Goal: Task Accomplishment & Management: Use online tool/utility

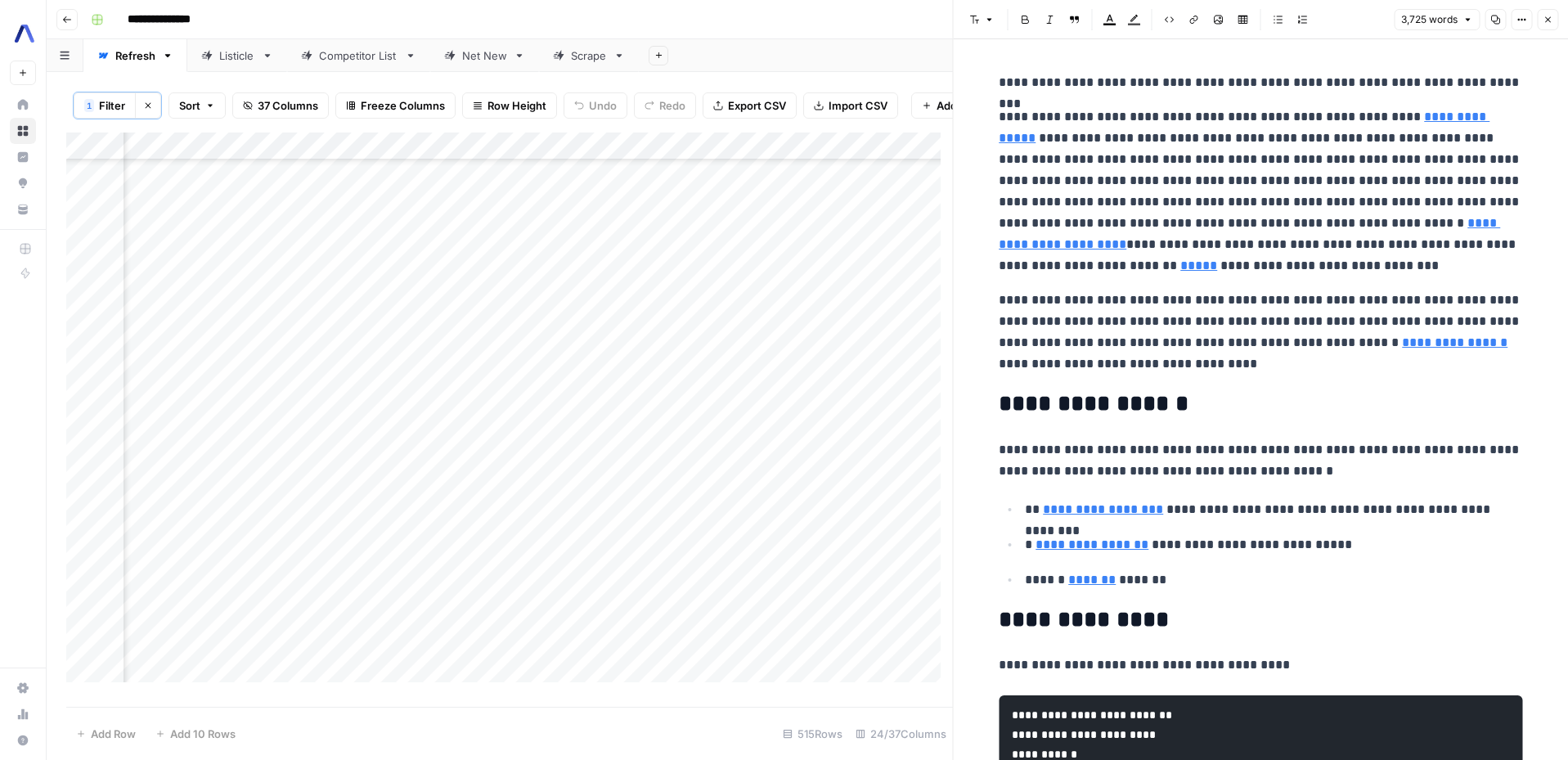
scroll to position [1542, 3499]
click at [606, 203] on div "Add Column" at bounding box center [510, 412] width 887 height 561
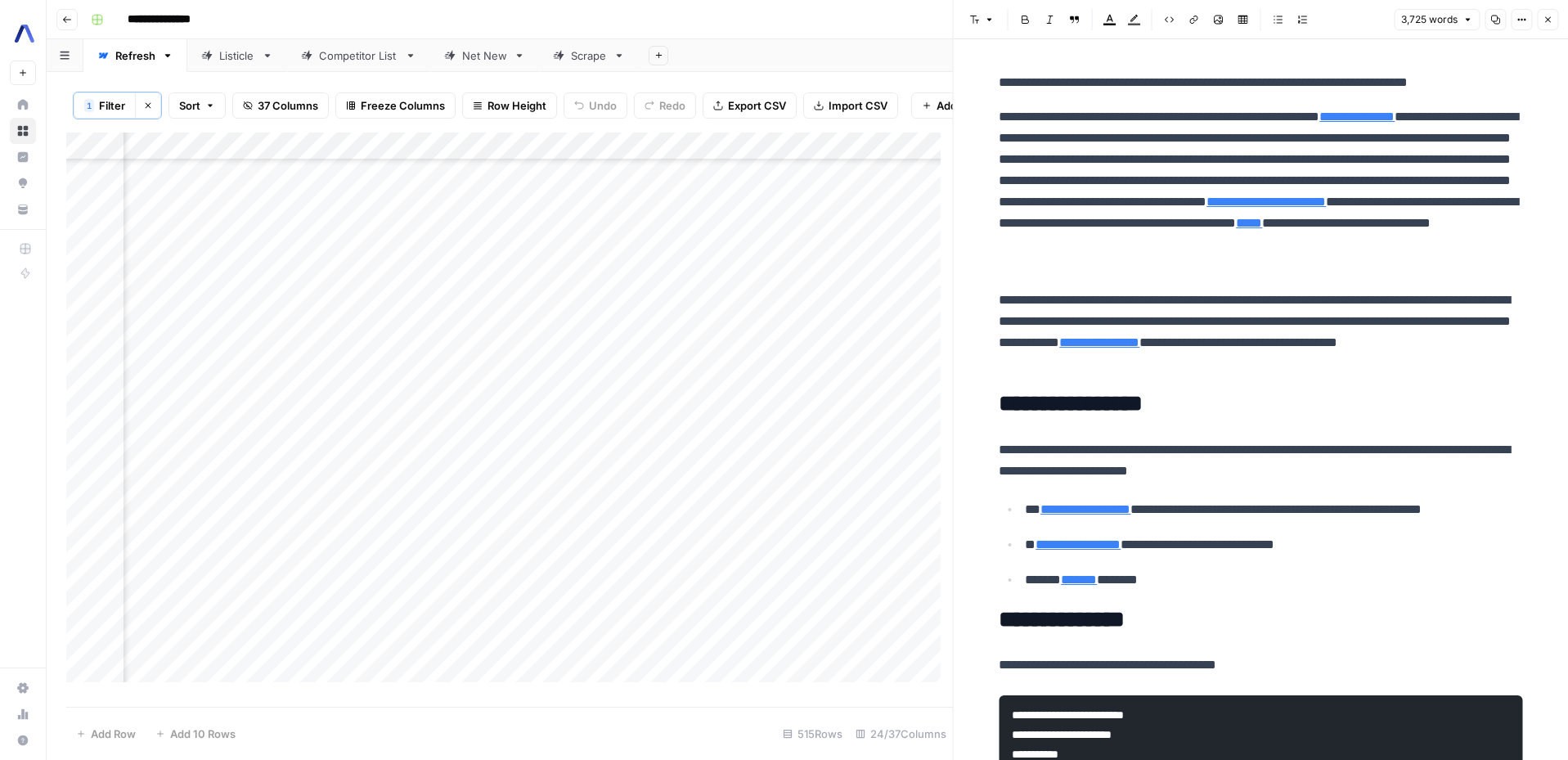
scroll to position [1542, 3591]
click at [571, 199] on div "Add Column" at bounding box center [510, 412] width 887 height 561
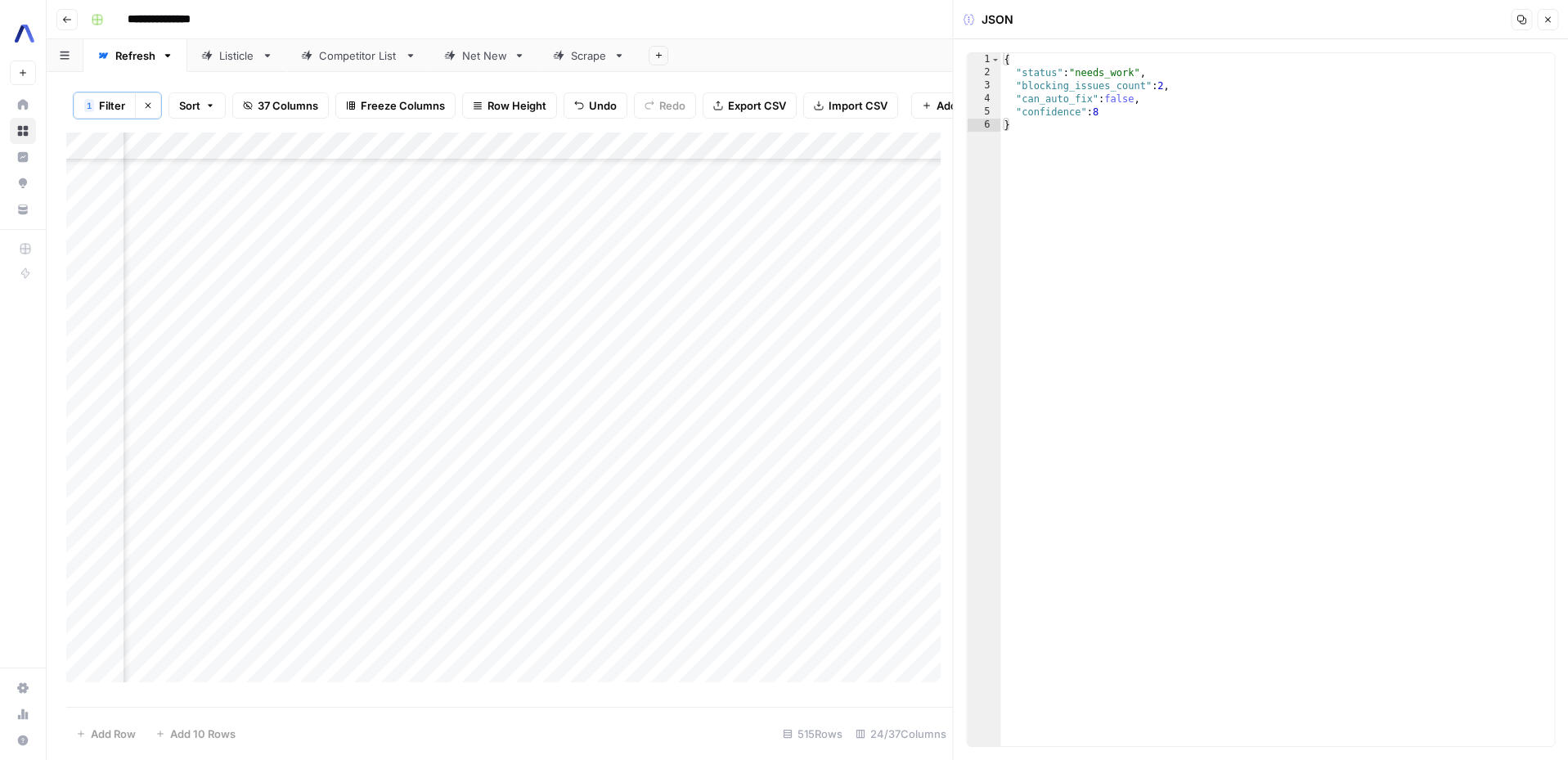
click at [415, 198] on div "Add Column" at bounding box center [510, 412] width 887 height 561
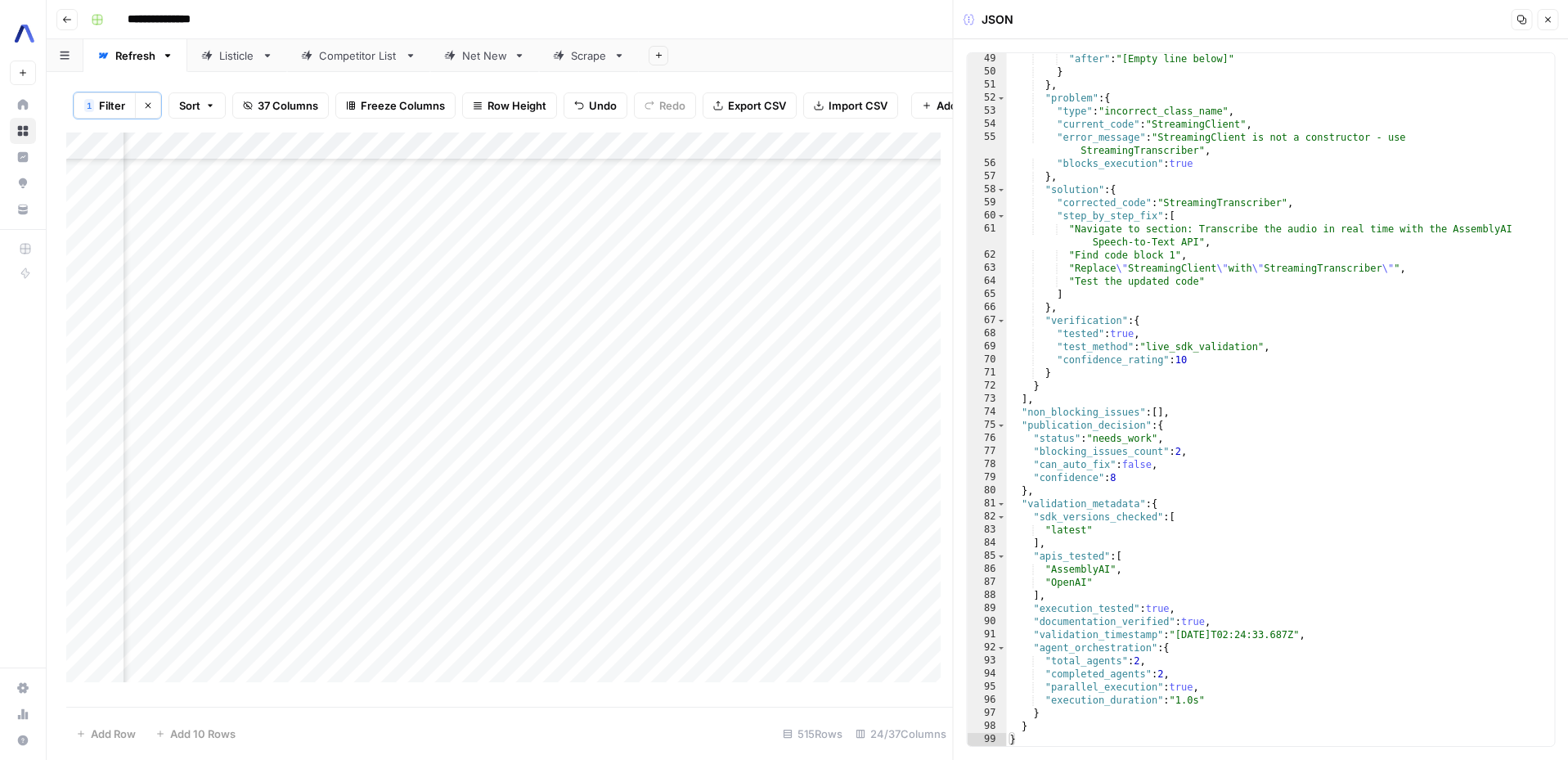
scroll to position [681, 0]
click at [268, 199] on div "Add Column" at bounding box center [510, 412] width 887 height 561
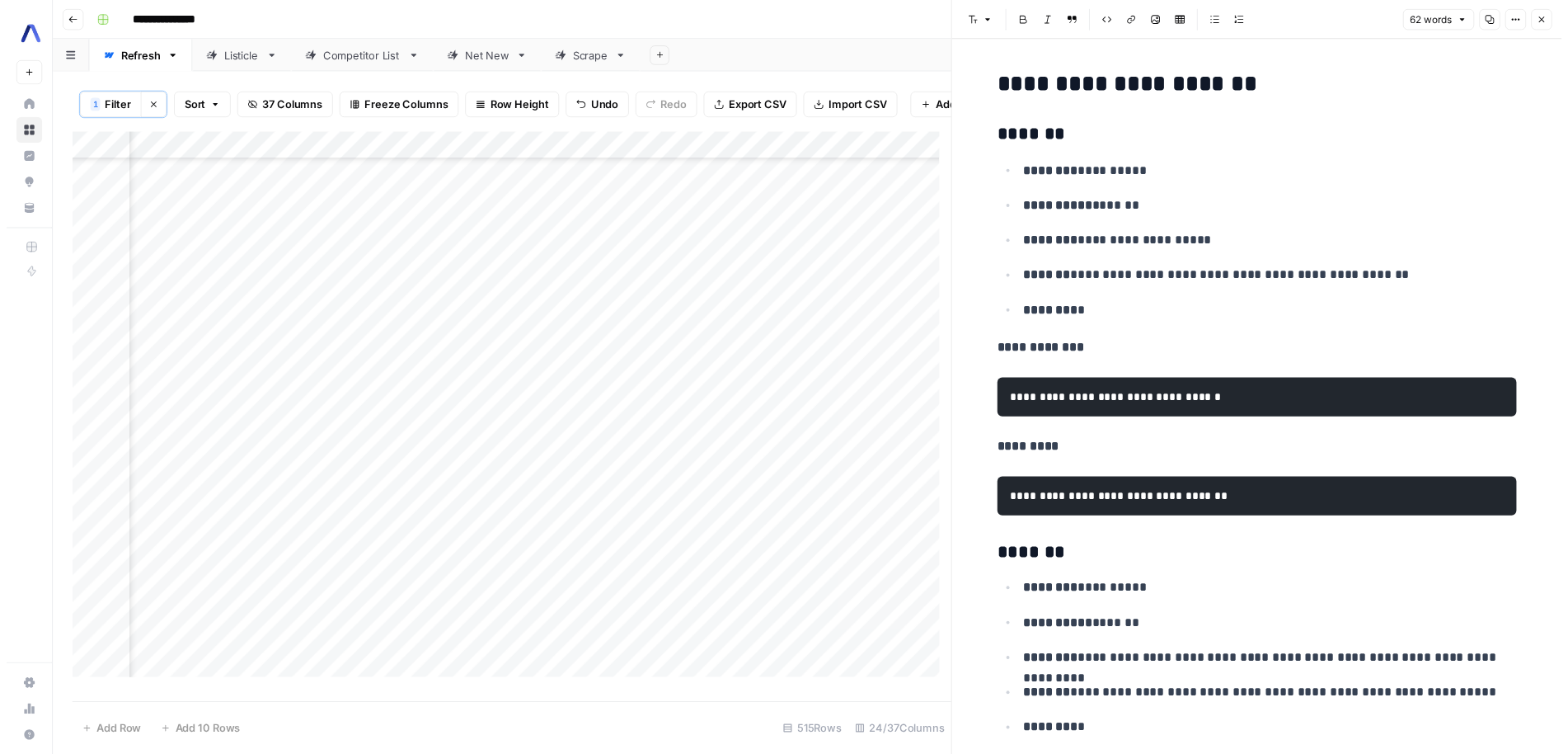
scroll to position [1555, 3476]
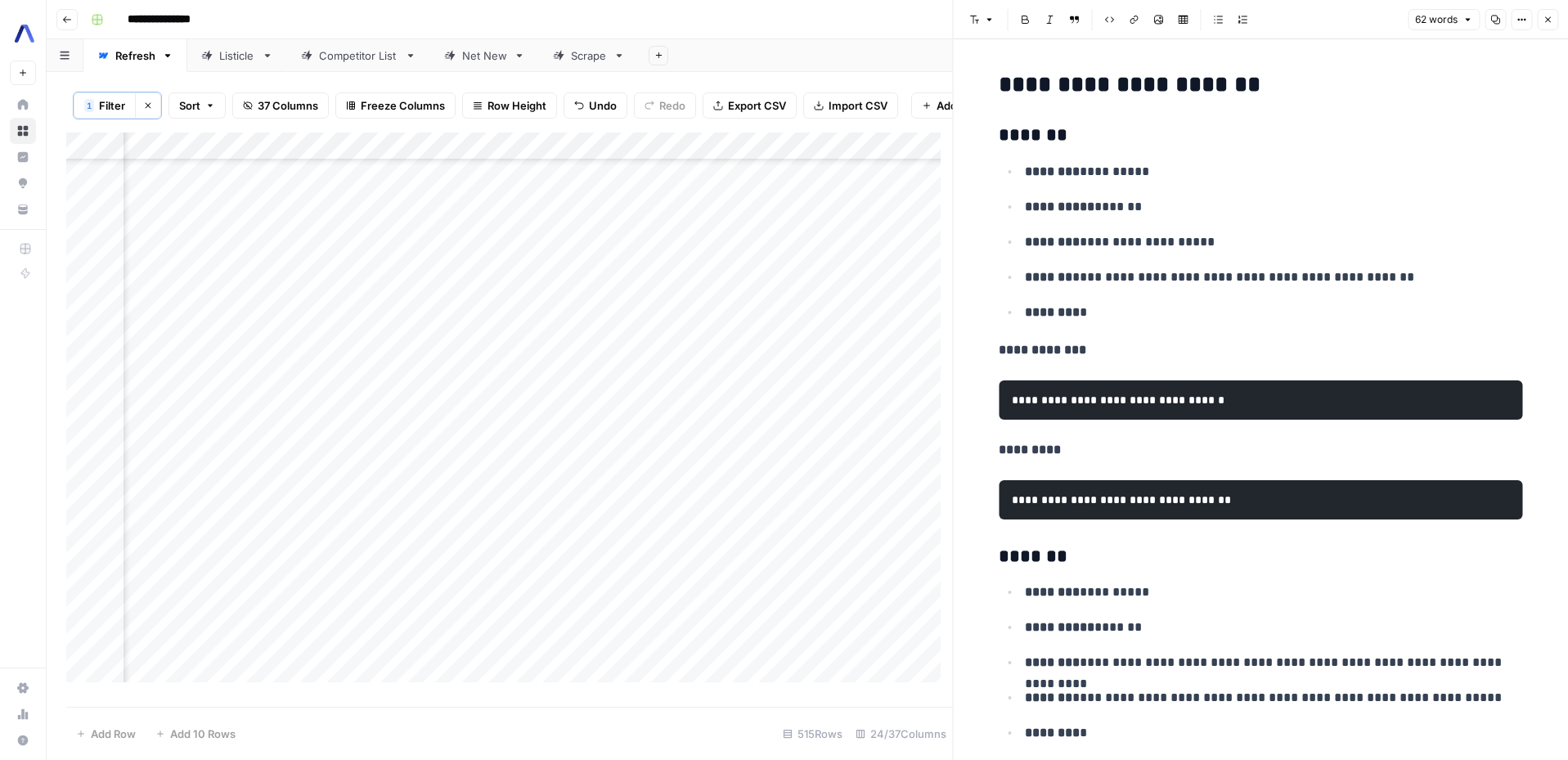
click at [1230, 13] on button "Close" at bounding box center [1548, 20] width 21 height 21
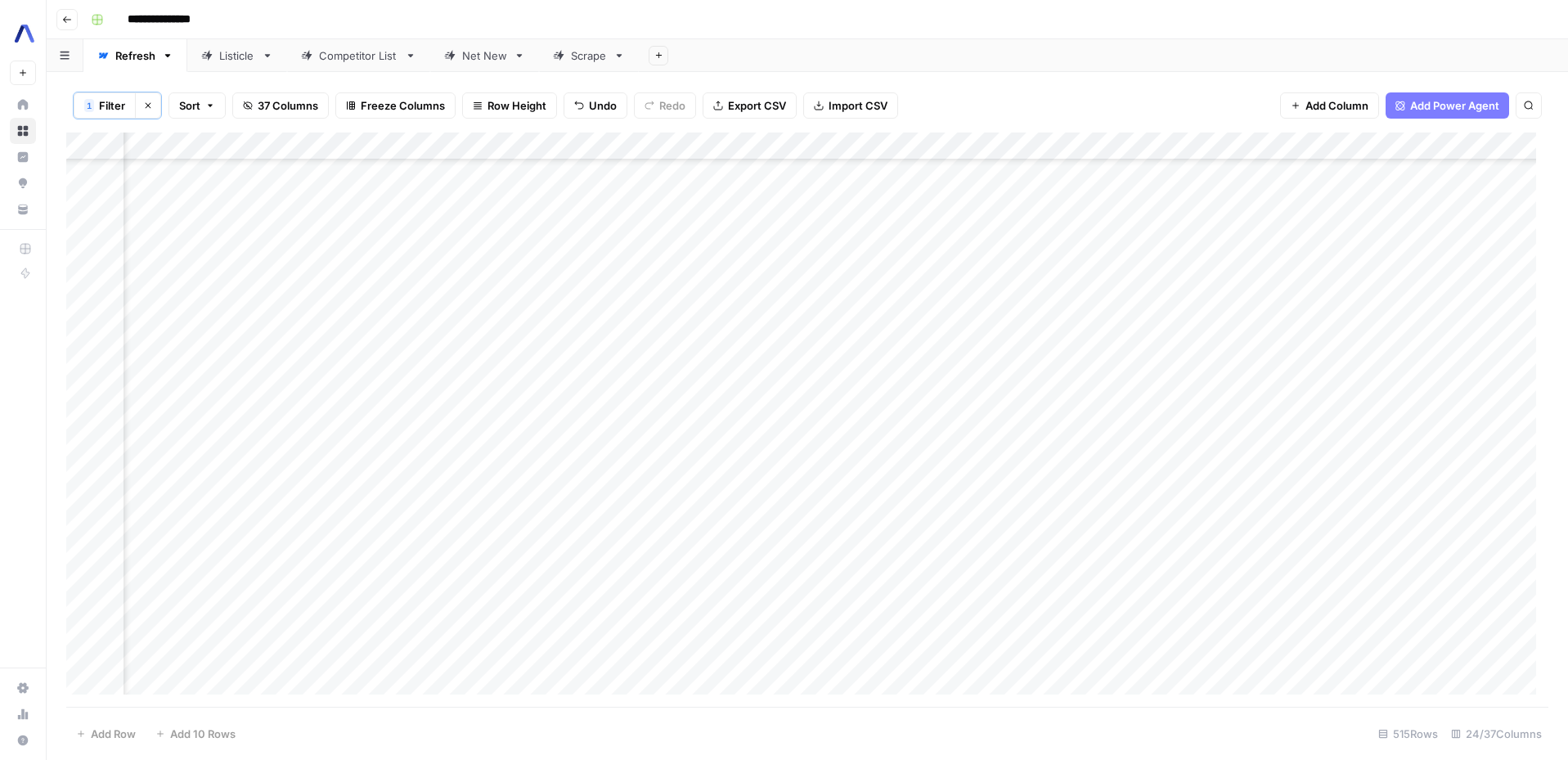
scroll to position [1542, 1407]
click at [757, 147] on div "Add Column" at bounding box center [807, 419] width 1482 height 574
click at [677, 256] on span "Sort Ascending" at bounding box center [694, 261] width 143 height 16
click at [1060, 341] on div "Add Column" at bounding box center [807, 419] width 1482 height 574
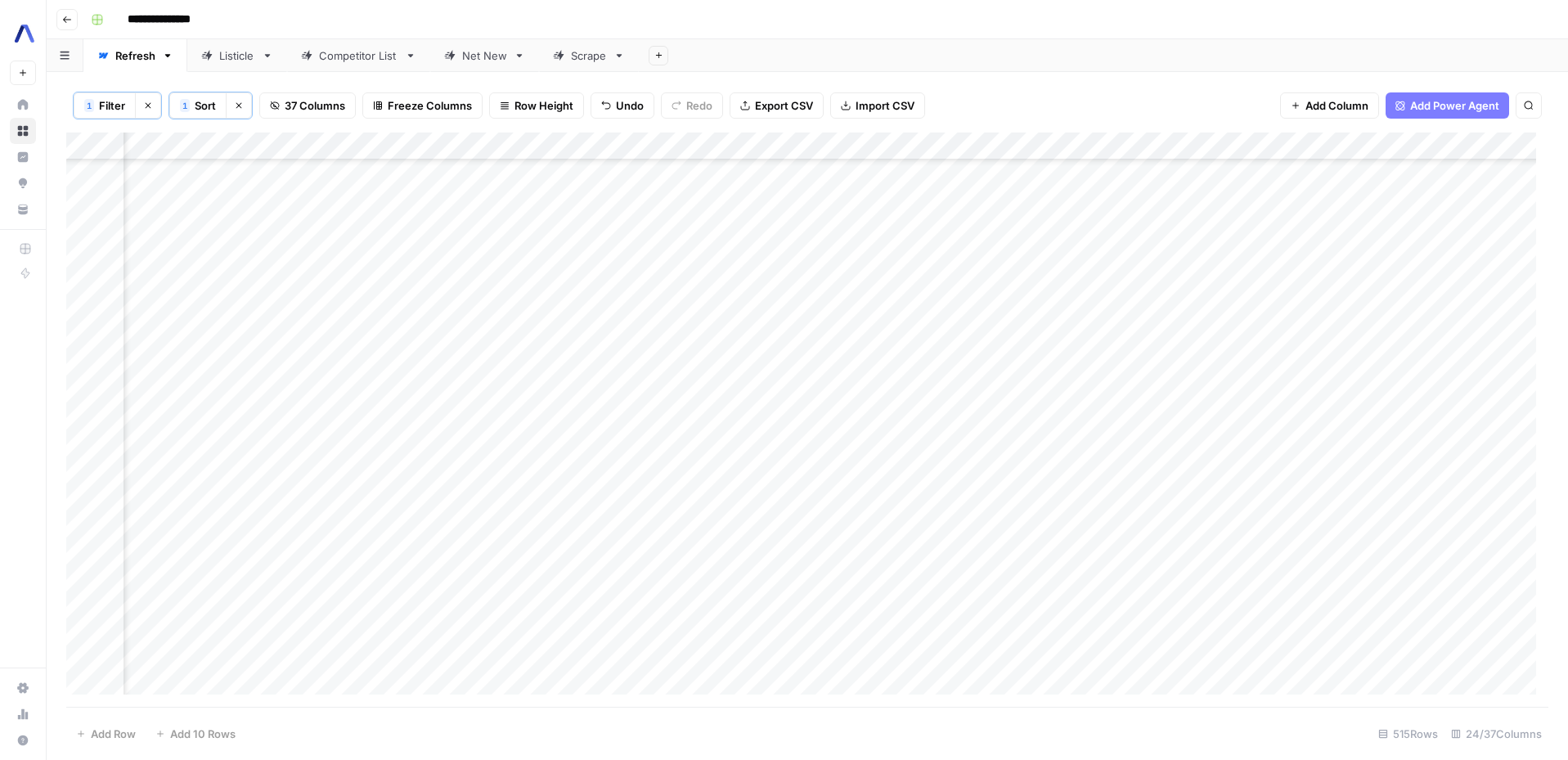
scroll to position [8428, 3007]
click at [689, 338] on div "Add Column" at bounding box center [807, 419] width 1482 height 574
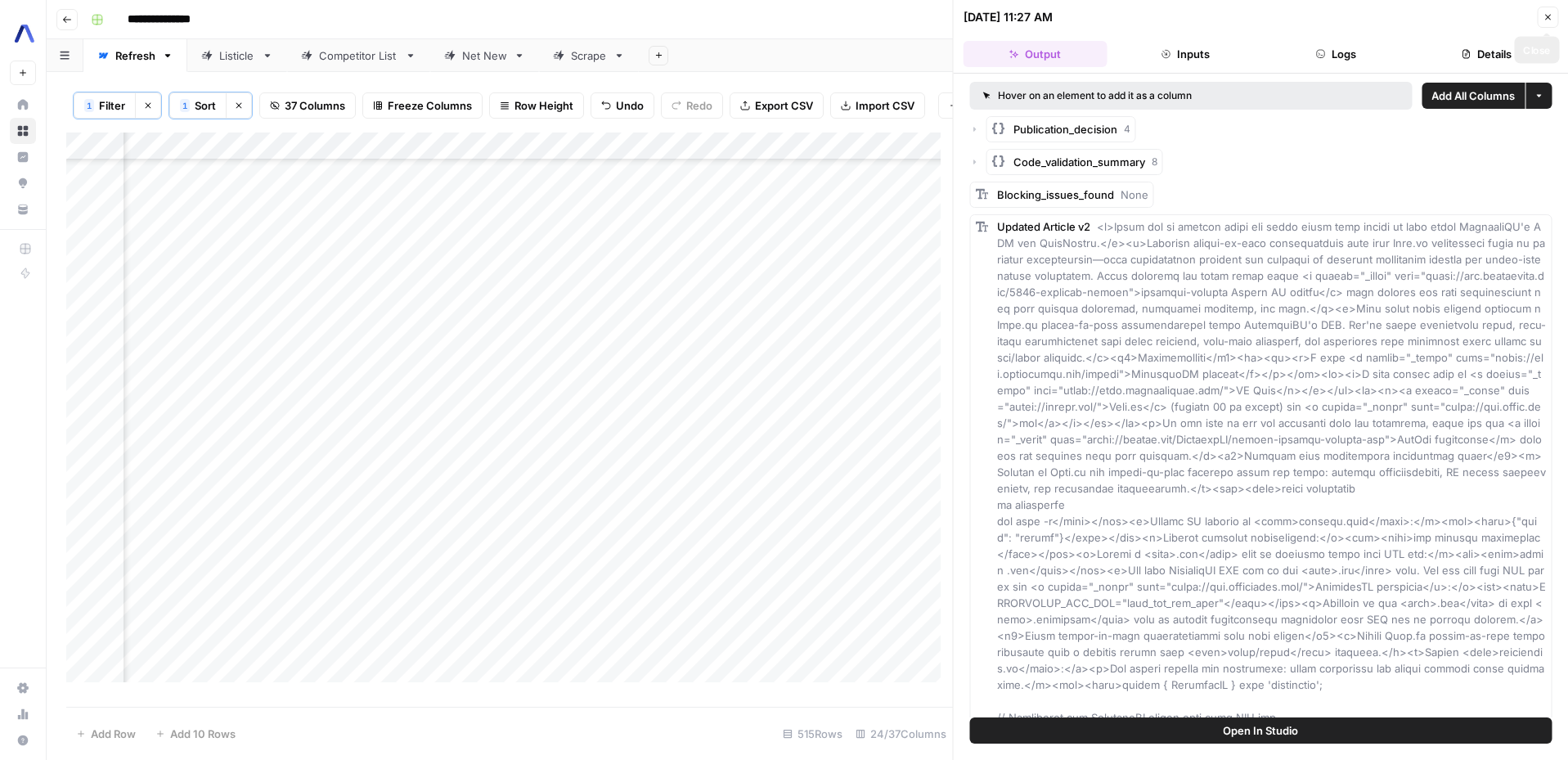
click at [1230, 19] on button "Close" at bounding box center [1548, 17] width 21 height 21
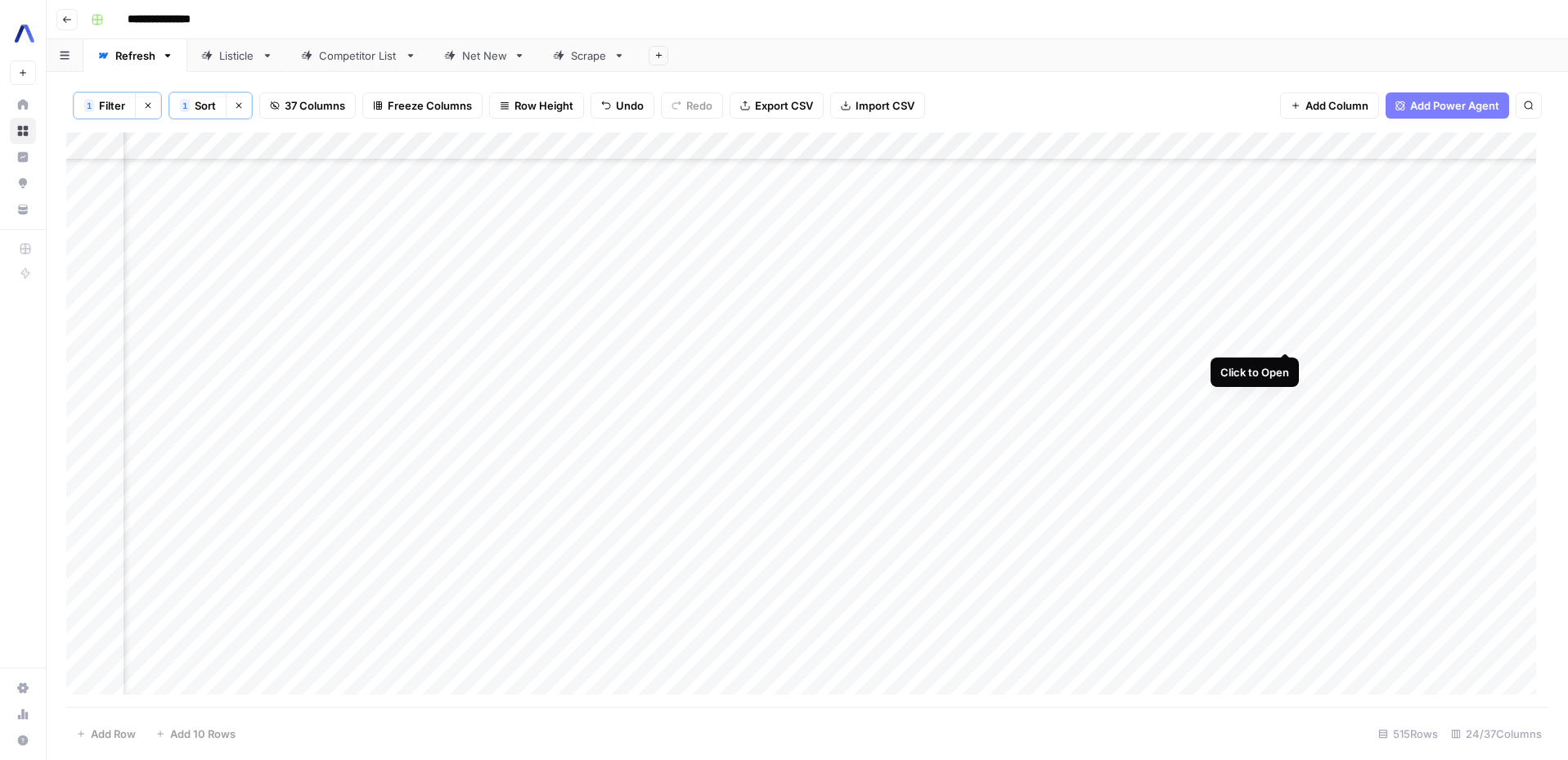
click at [1230, 334] on div "Add Column" at bounding box center [807, 419] width 1482 height 574
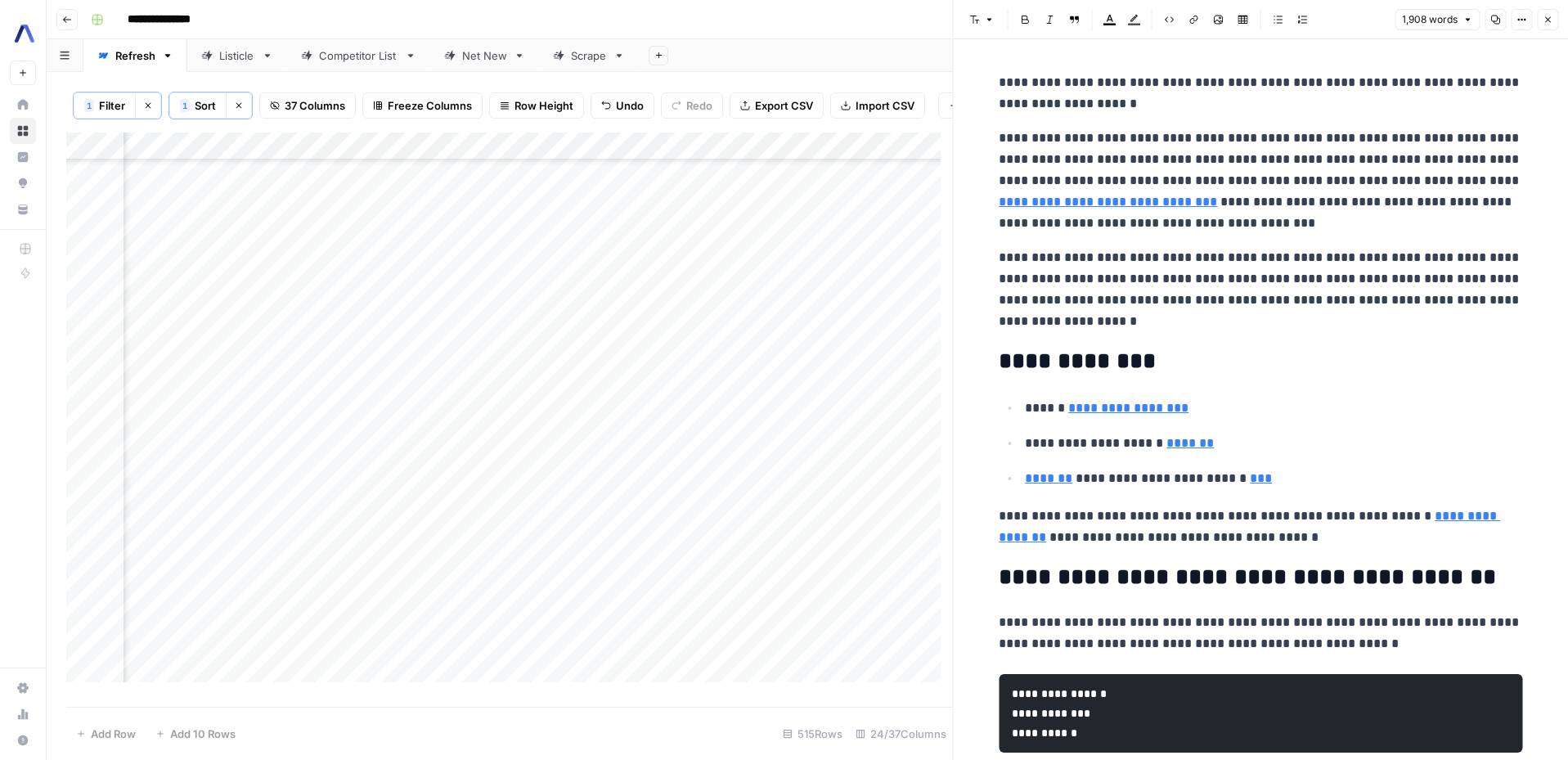
click at [1230, 22] on icon "button" at bounding box center [1547, 20] width 10 height 10
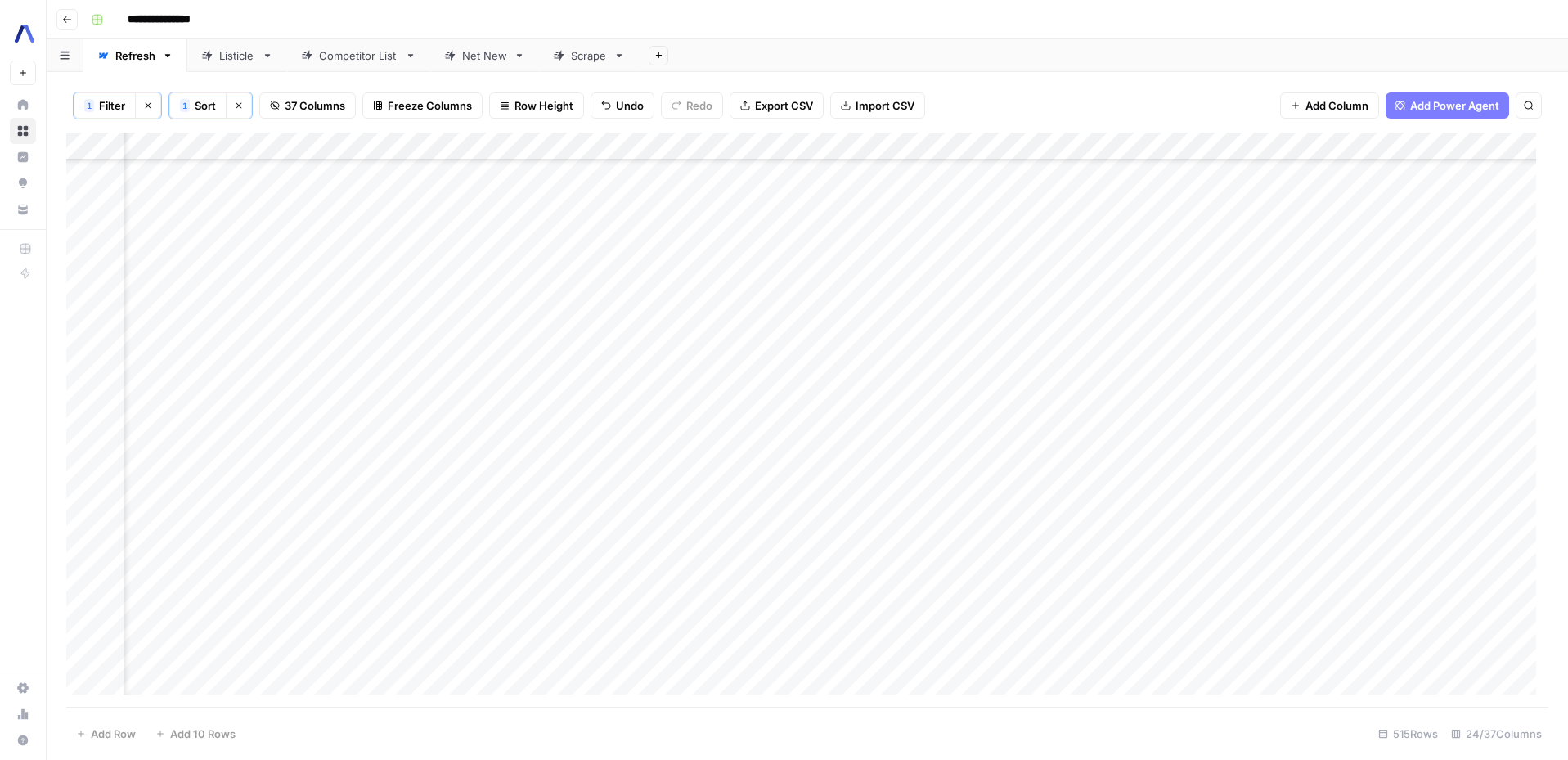
scroll to position [7109, 1504]
click at [607, 572] on div "Add Column" at bounding box center [807, 419] width 1482 height 574
click at [1230, 571] on div "Add Column" at bounding box center [807, 419] width 1482 height 574
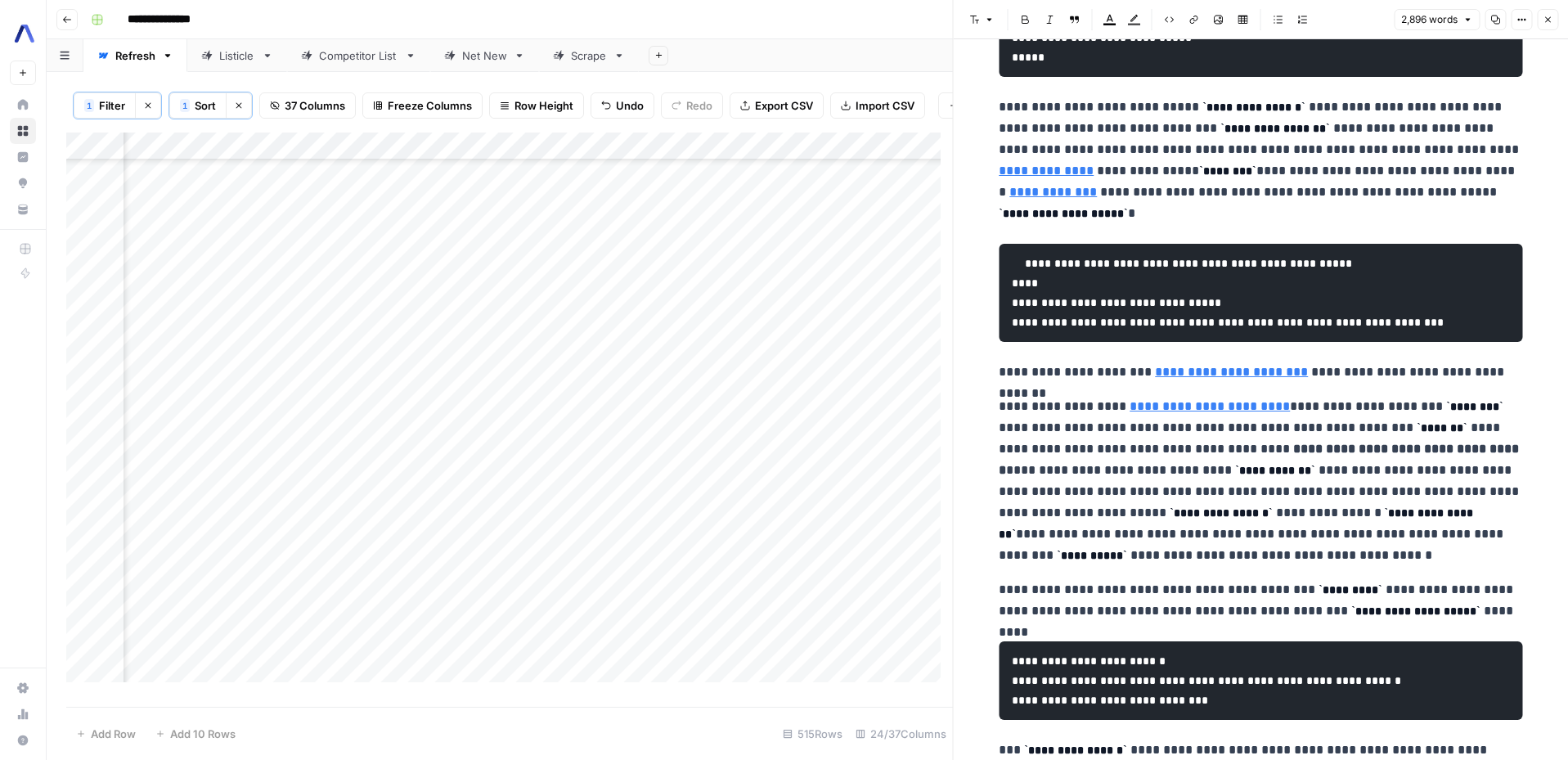
scroll to position [7109, 1685]
click at [1230, 20] on icon "button" at bounding box center [1547, 20] width 10 height 10
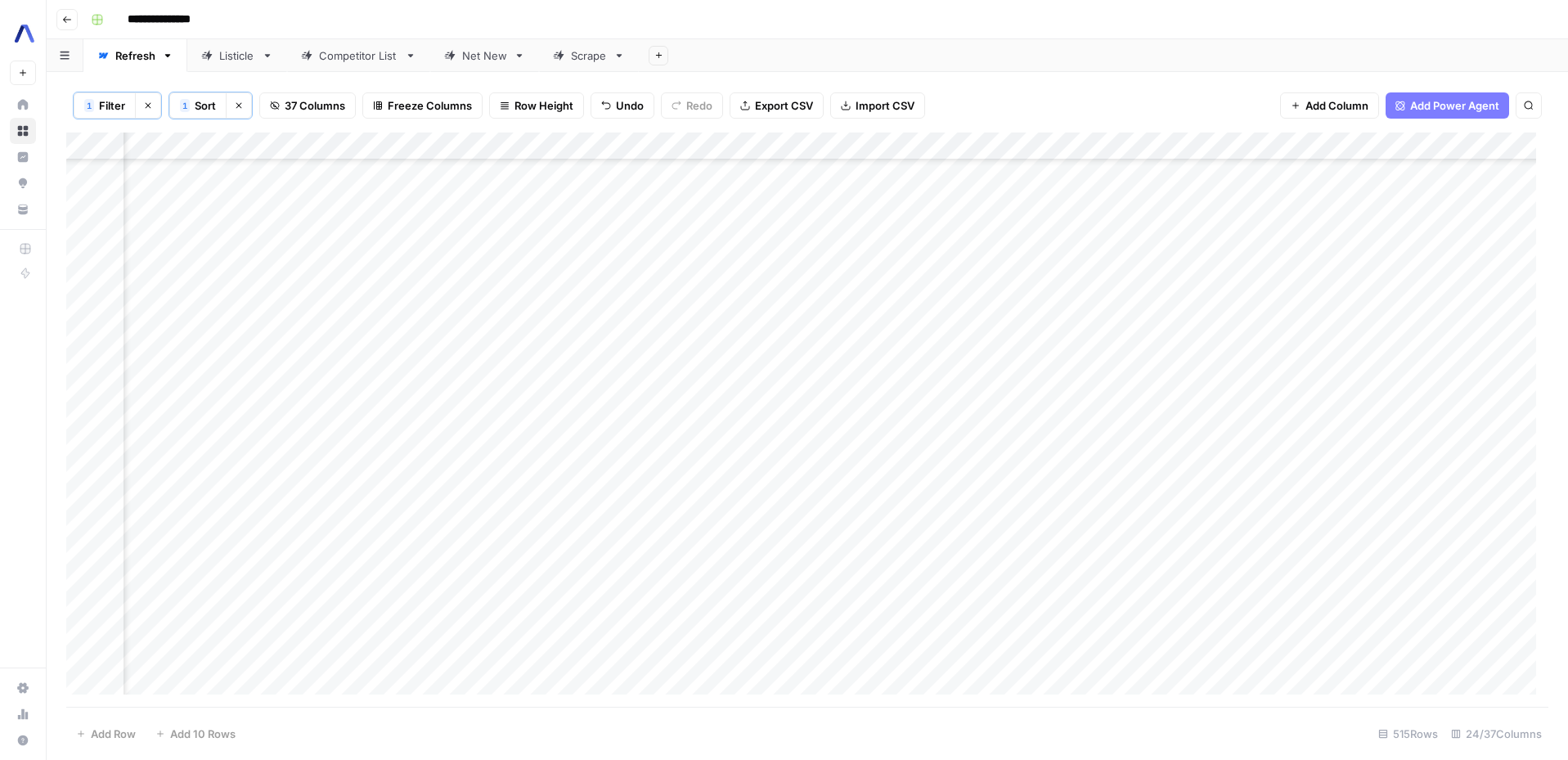
scroll to position [11247, 1407]
click at [939, 615] on div "Add Column" at bounding box center [807, 419] width 1482 height 574
click at [1230, 605] on div "Add Column" at bounding box center [807, 419] width 1482 height 574
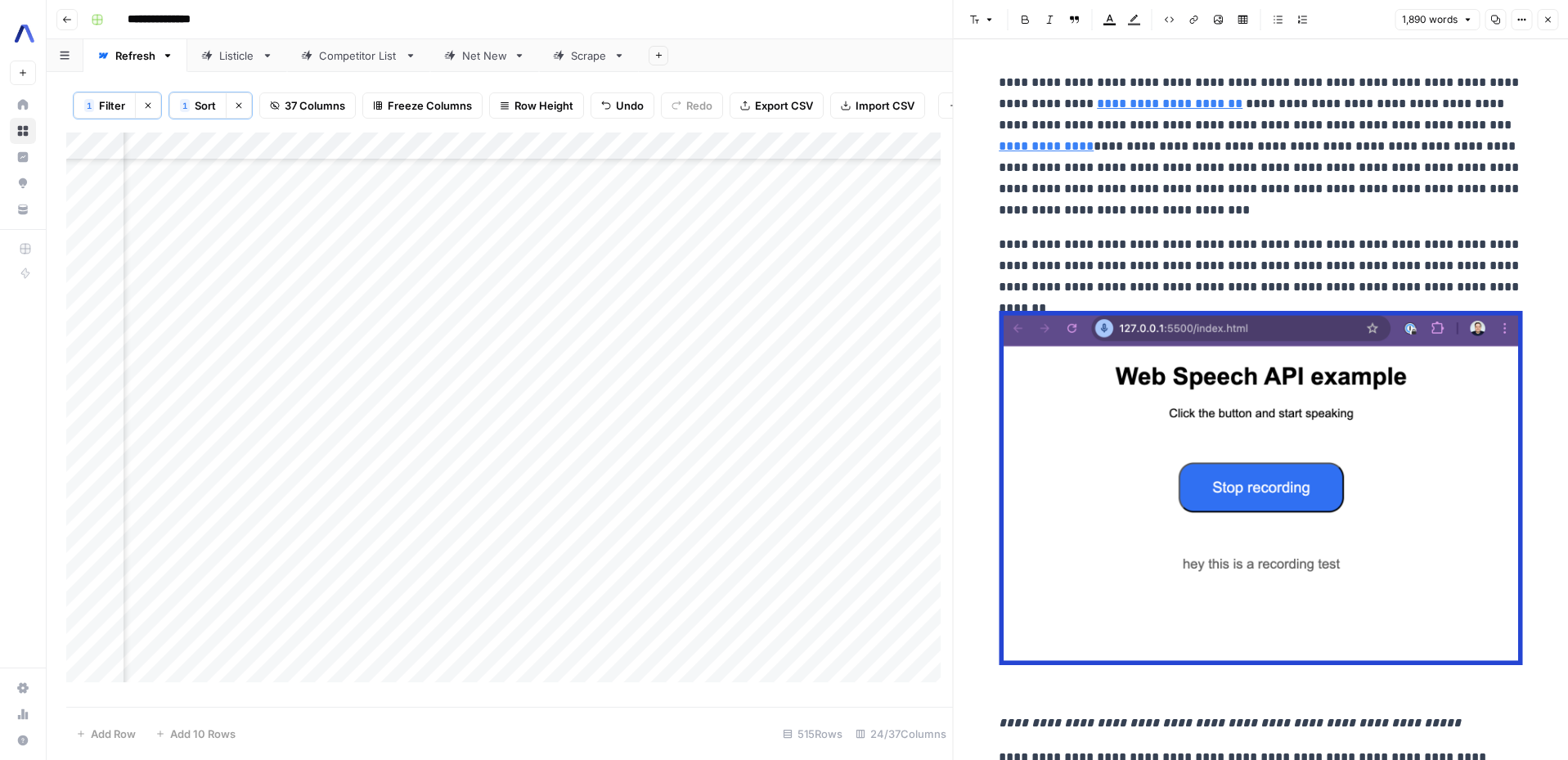
scroll to position [11247, 1840]
click at [1230, 22] on icon "button" at bounding box center [1547, 20] width 10 height 10
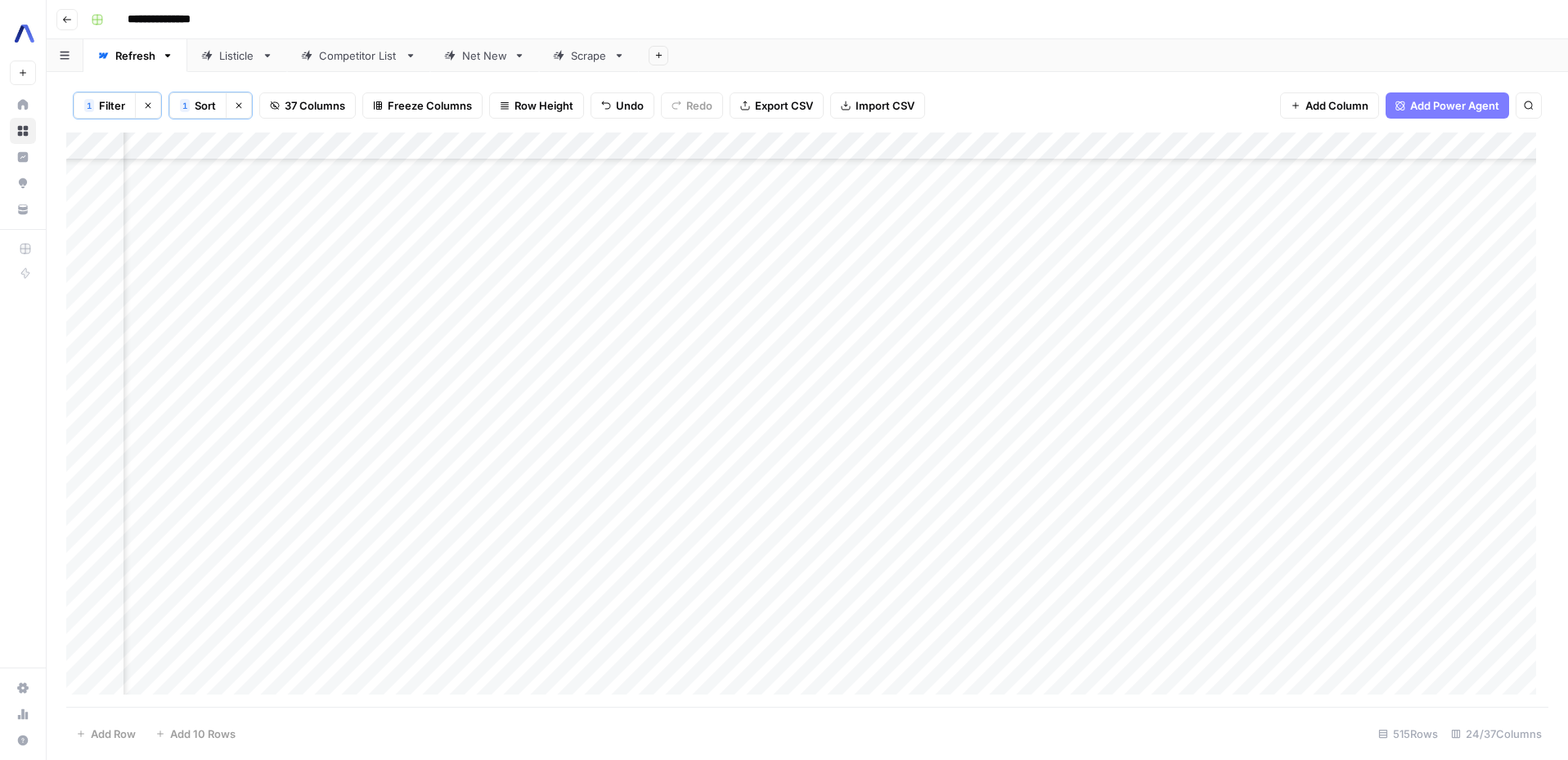
scroll to position [10597, 2988]
click at [1304, 224] on div "Add Column" at bounding box center [807, 419] width 1482 height 574
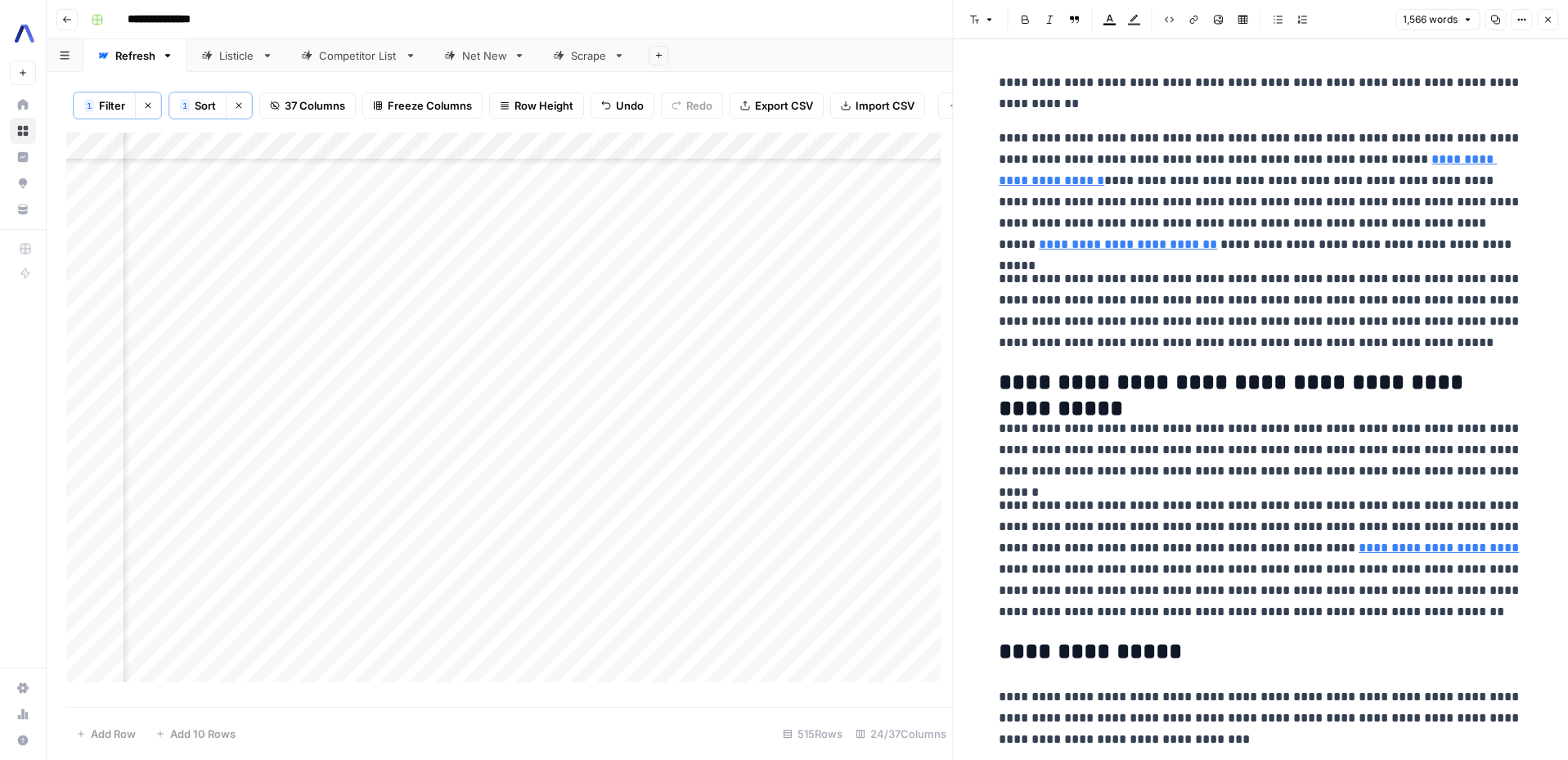
scroll to position [10050, 3587]
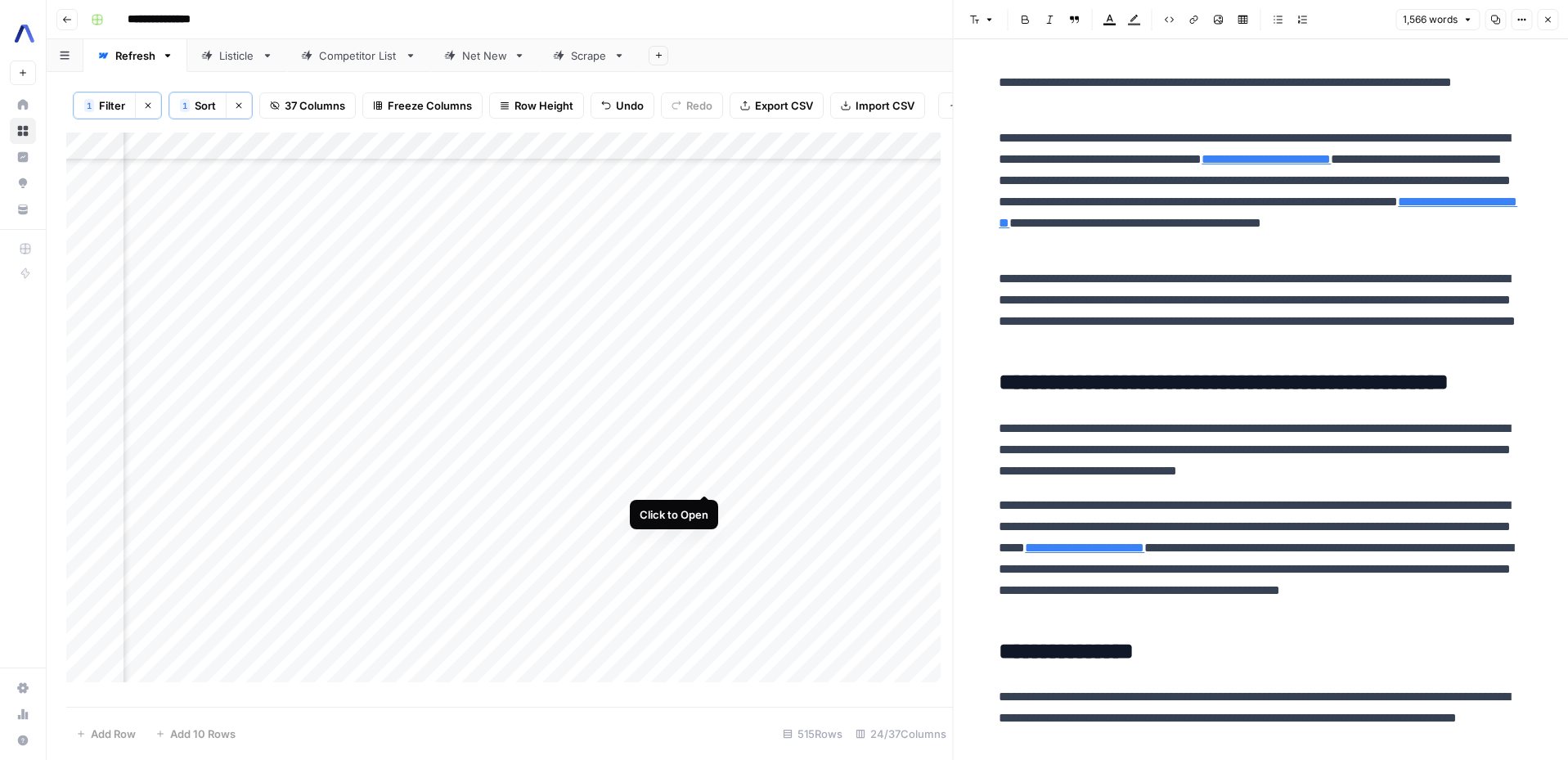
click at [702, 476] on div "Add Column" at bounding box center [510, 412] width 887 height 561
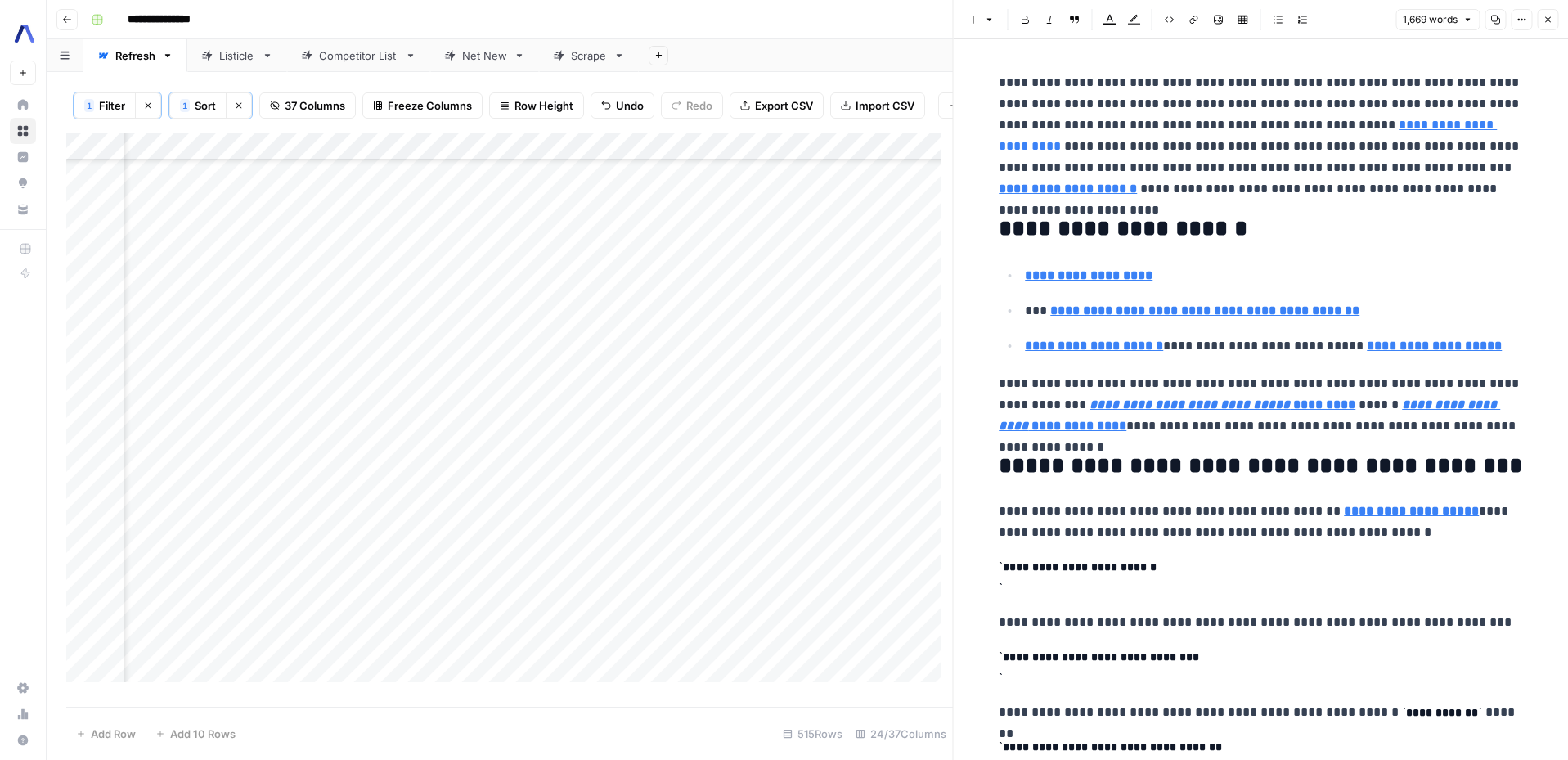
scroll to position [12349, 3526]
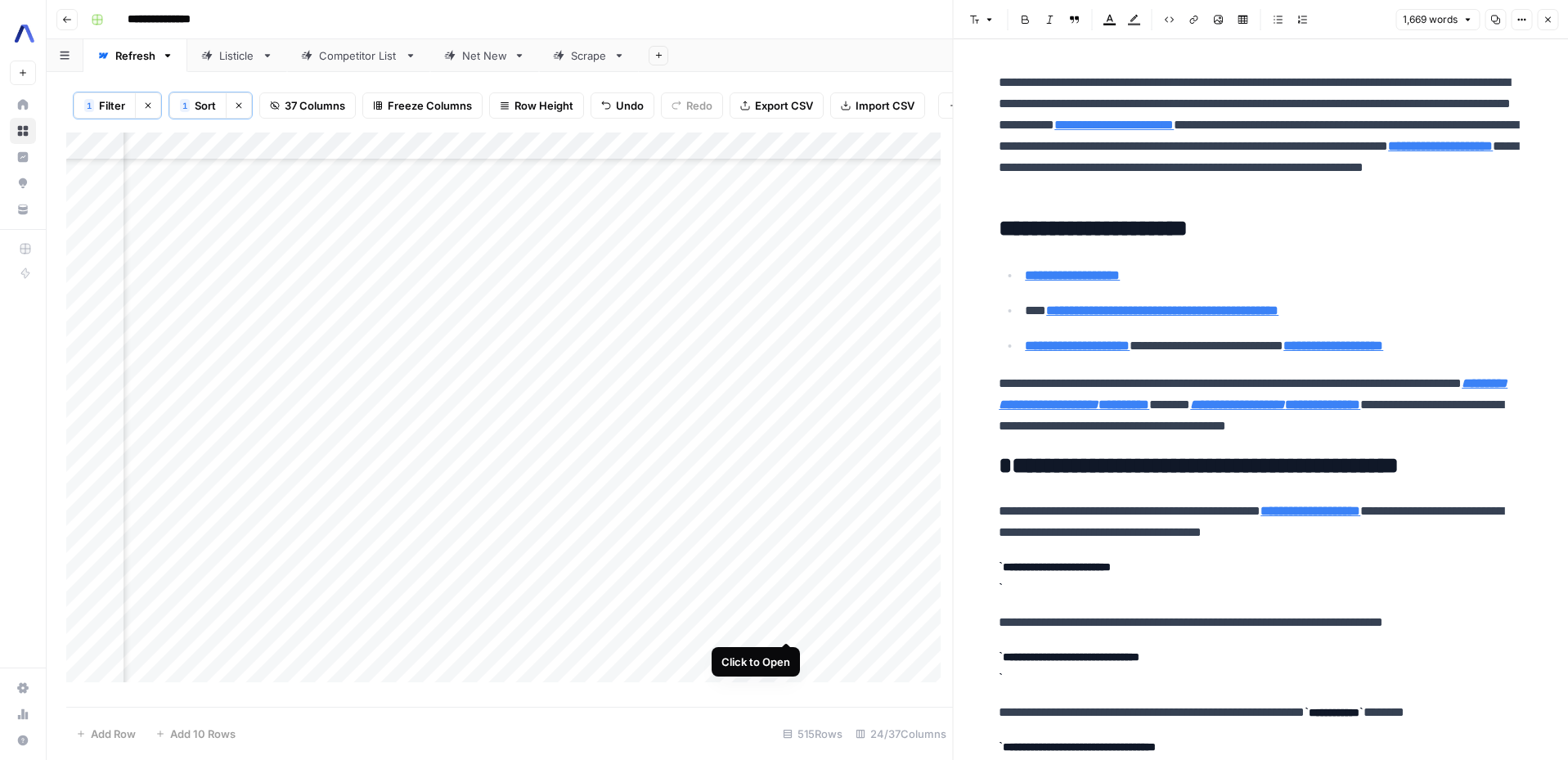
click at [789, 623] on div "Add Column" at bounding box center [510, 412] width 887 height 561
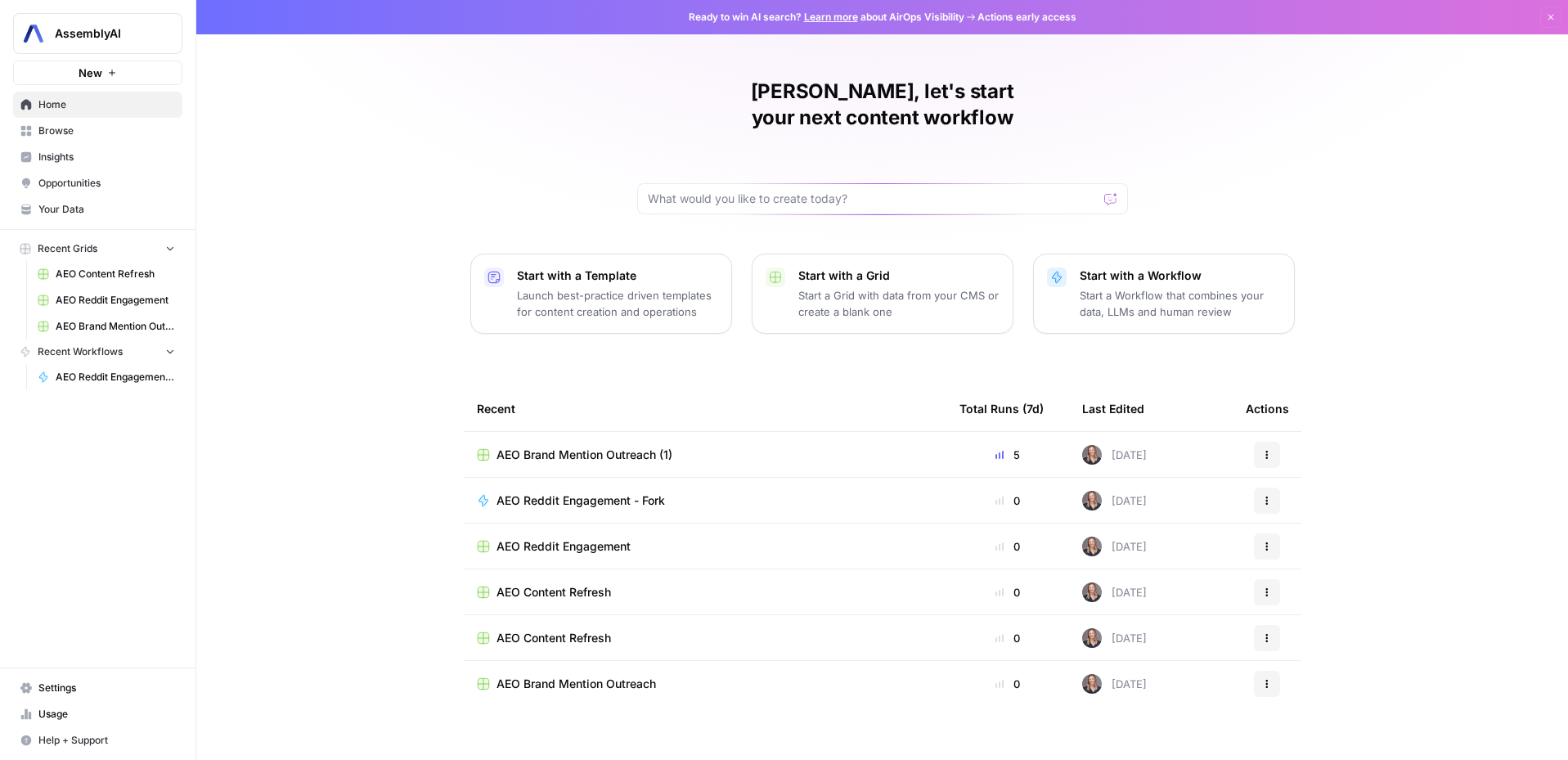
click at [82, 187] on span "Opportunities" at bounding box center [106, 183] width 137 height 15
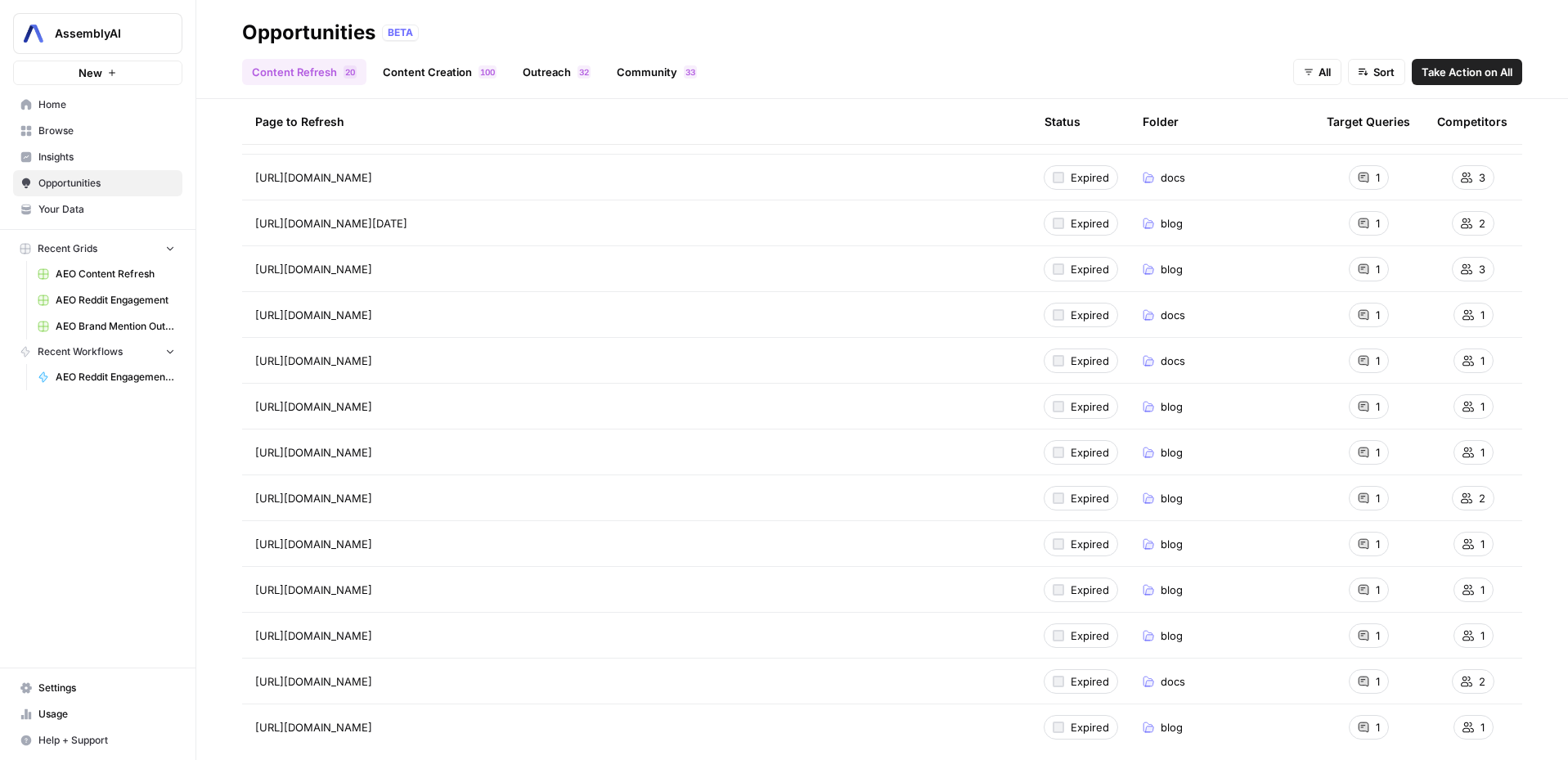
scroll to position [1436, 0]
click at [398, 75] on link "Content Creation 0 0 1" at bounding box center [439, 72] width 133 height 27
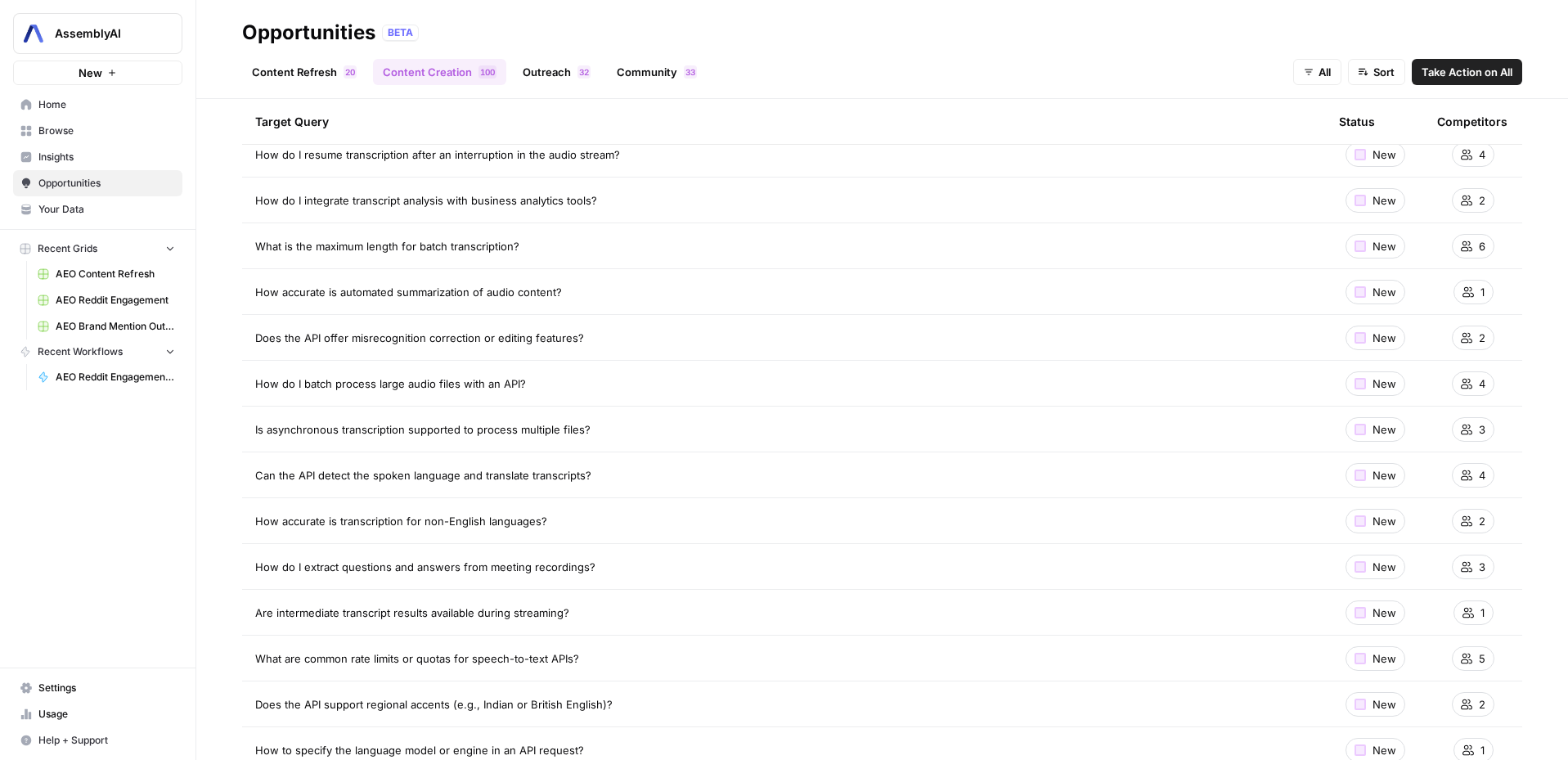
scroll to position [968, 0]
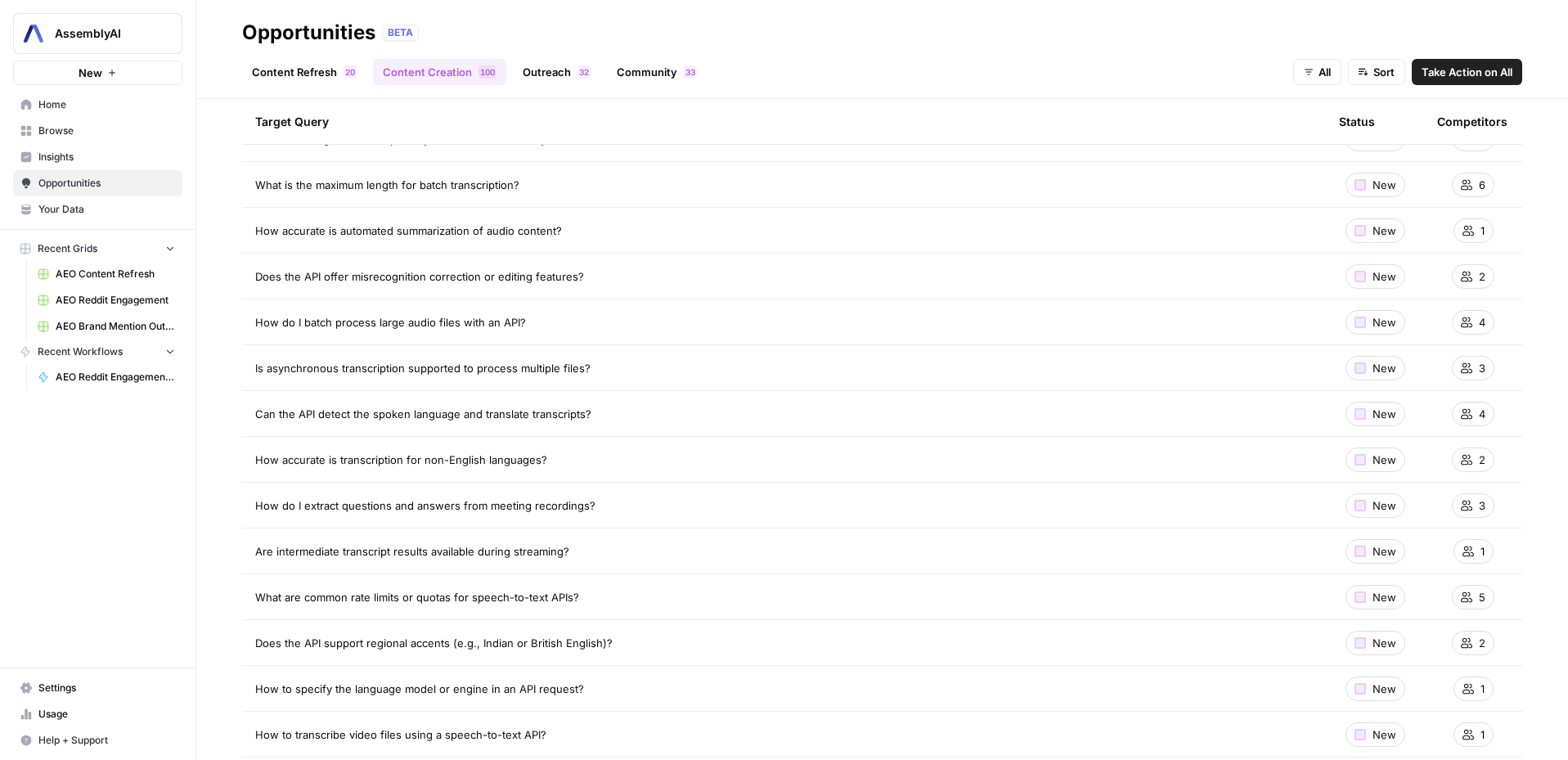
click at [593, 223] on div "How accurate is automated summarization of audio content?" at bounding box center [784, 231] width 1057 height 16
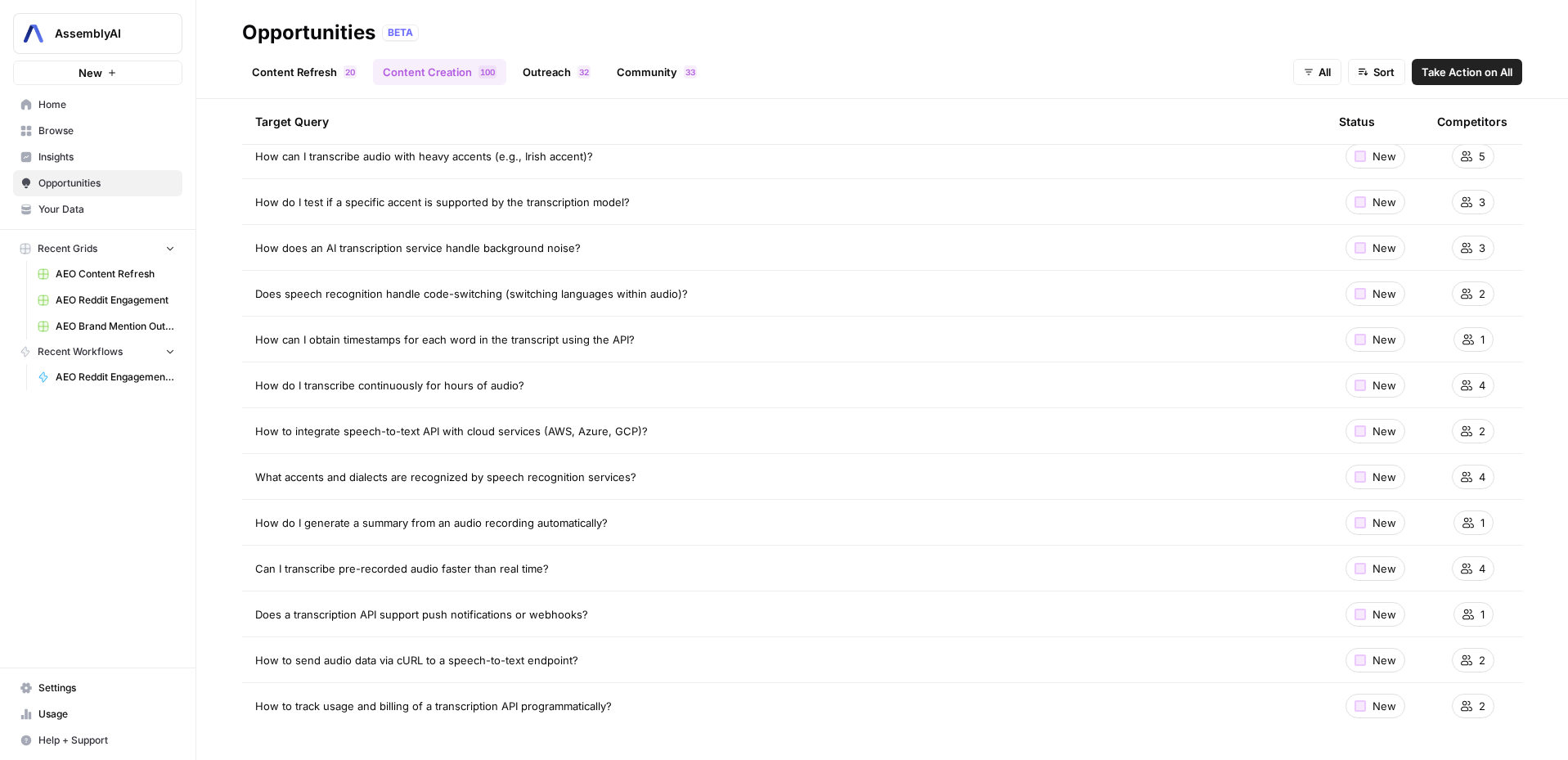
scroll to position [0, 0]
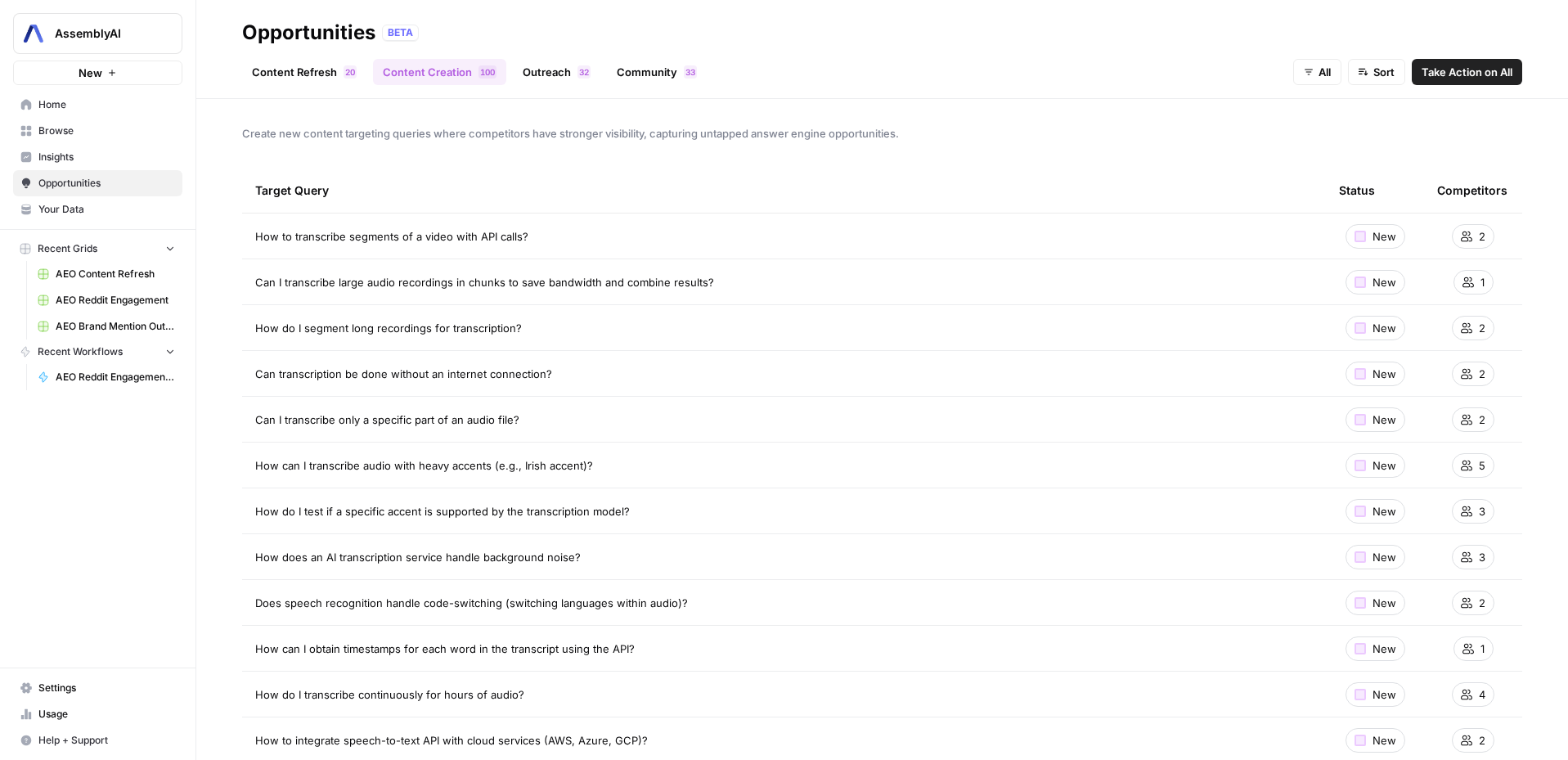
click at [79, 103] on span "Home" at bounding box center [106, 105] width 137 height 15
